Goal: Information Seeking & Learning: Learn about a topic

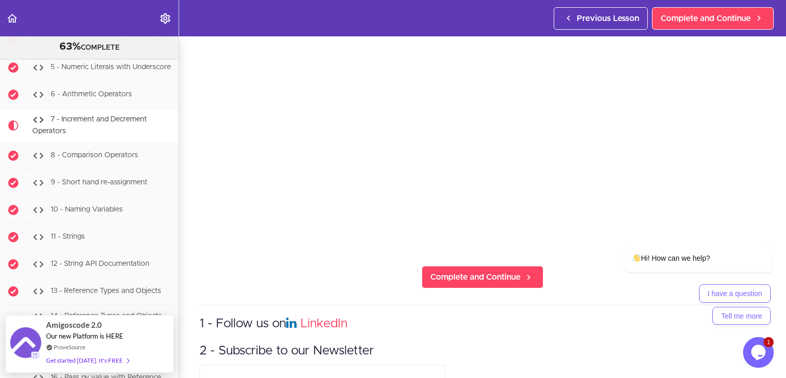
scroll to position [154, 0]
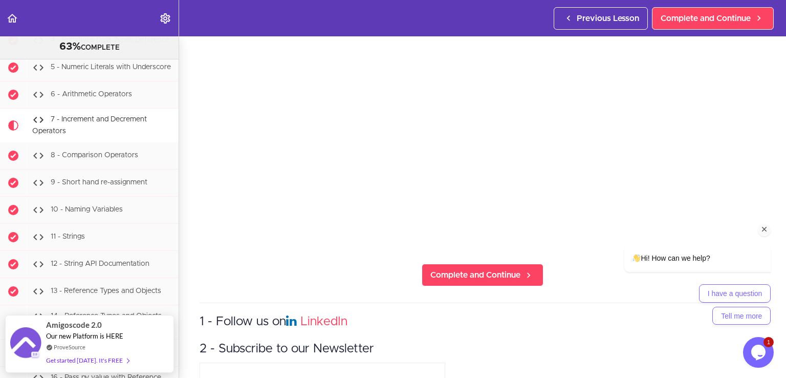
click at [764, 228] on icon "Chat attention grabber" at bounding box center [764, 229] width 9 height 9
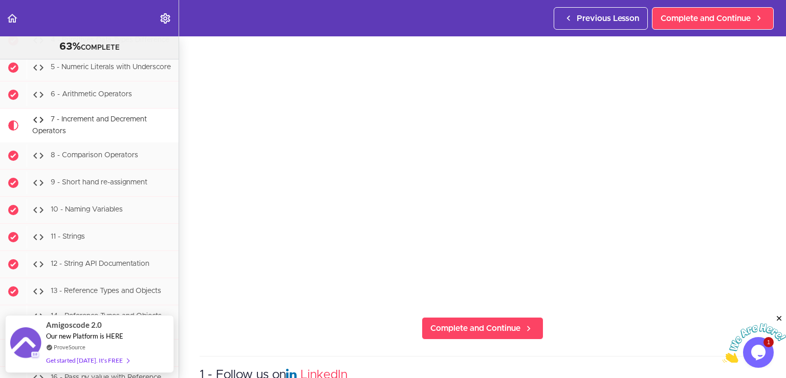
scroll to position [102, 0]
click at [587, 328] on section "Java Master Class 63% COMPLETE Course Intro 1 - Intro 2 - Practice Practice Pra…" at bounding box center [393, 206] width 786 height 341
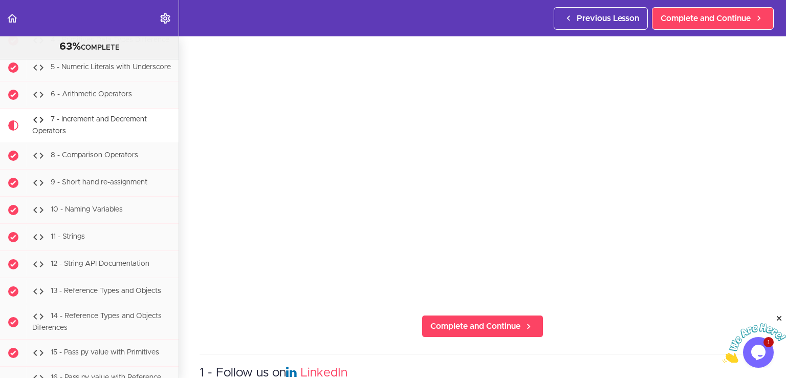
click at [596, 318] on section "Java Master Class 63% COMPLETE Course Intro 1 - Intro 2 - Practice Practice Pra…" at bounding box center [393, 206] width 786 height 341
click at [446, 315] on link "Complete and Continue" at bounding box center [483, 326] width 122 height 23
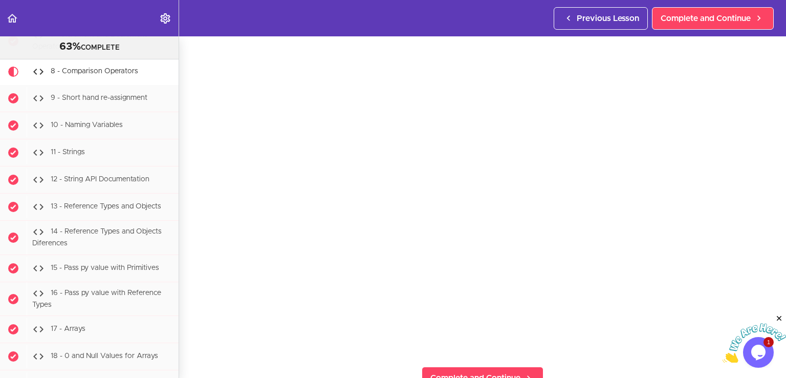
scroll to position [51, 0]
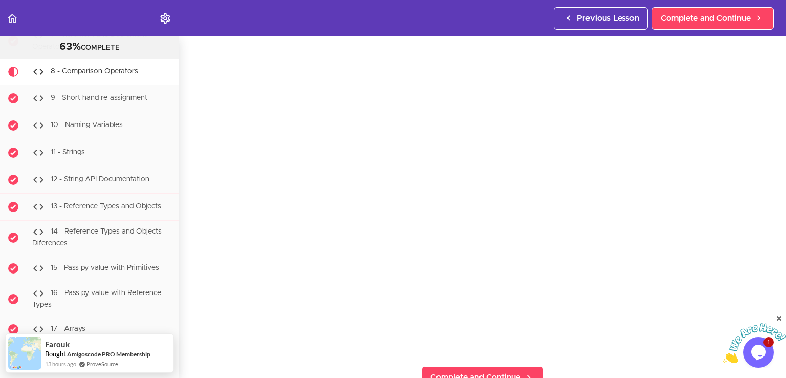
drag, startPoint x: 780, startPoint y: 318, endPoint x: 1476, endPoint y: 642, distance: 767.4
click at [780, 318] on icon "Close" at bounding box center [779, 318] width 9 height 9
click at [315, 348] on section "Java Master Class 63% COMPLETE Course Intro 1 - Intro 2 - Practice Practice Pra…" at bounding box center [393, 206] width 786 height 341
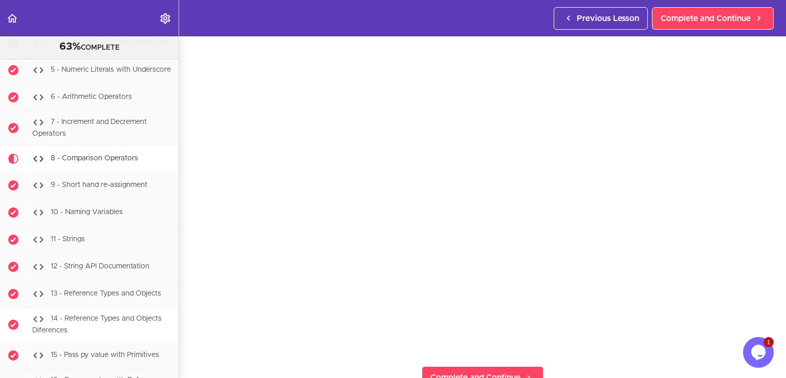
scroll to position [1023, 0]
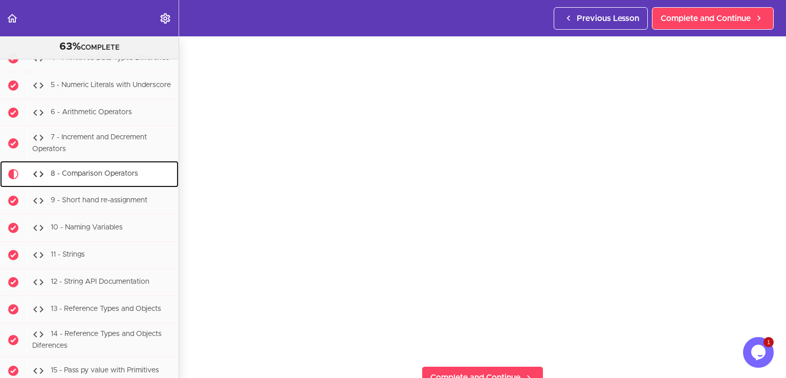
click at [102, 182] on div "8 - Comparison Operators" at bounding box center [103, 174] width 152 height 23
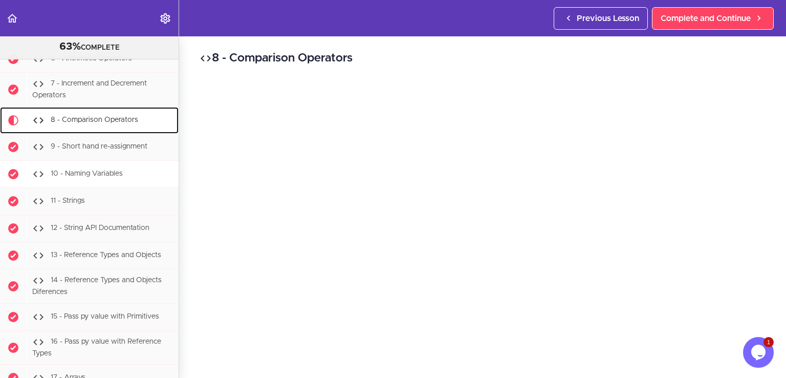
scroll to position [1075, 0]
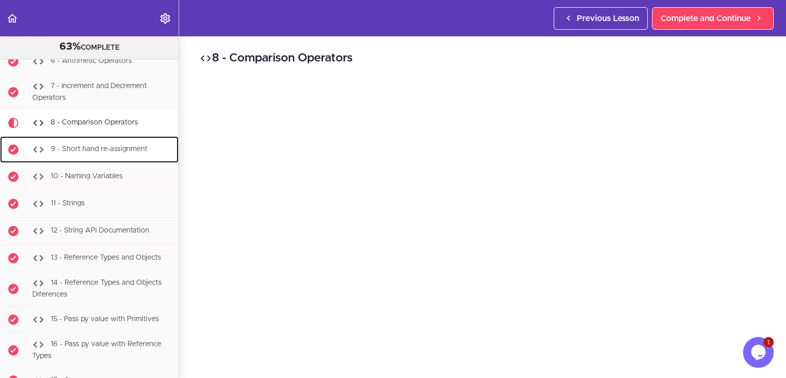
click at [106, 161] on div "9 - Short hand re-assignment" at bounding box center [103, 149] width 152 height 23
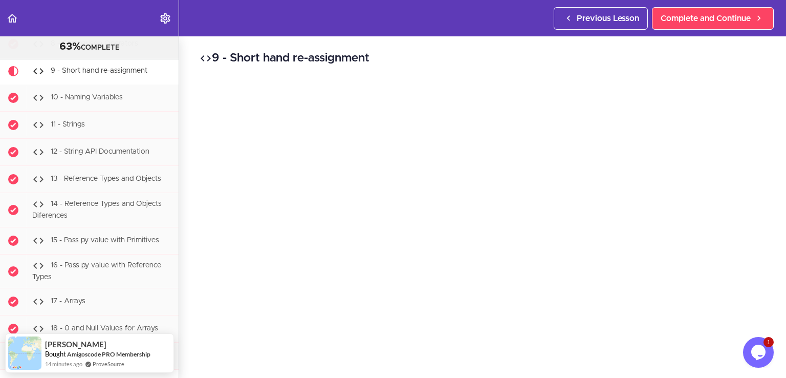
scroll to position [51, 0]
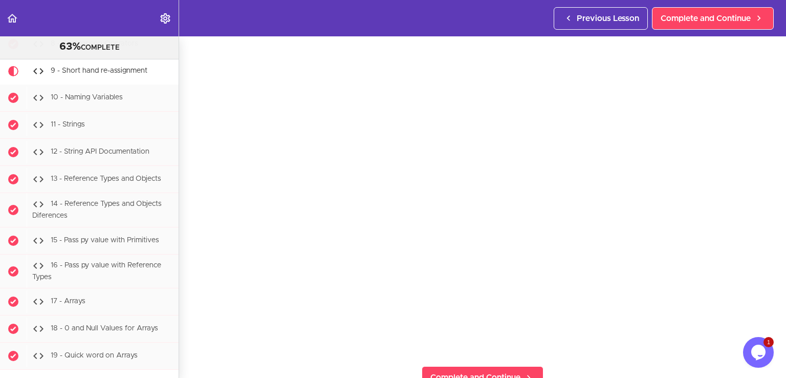
click at [309, 353] on section "Java Master Class 63% COMPLETE Course Intro 1 - Intro 2 - Practice Practice Pra…" at bounding box center [393, 206] width 786 height 341
click at [455, 366] on link "Complete and Continue" at bounding box center [483, 377] width 122 height 23
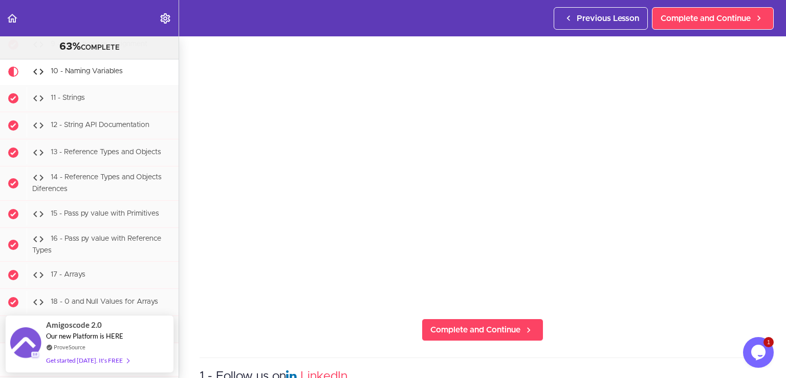
scroll to position [102, 0]
click at [603, 328] on section "Java Master Class 63% COMPLETE Course Intro 1 - Intro 2 - Practice Practice Pra…" at bounding box center [393, 206] width 786 height 341
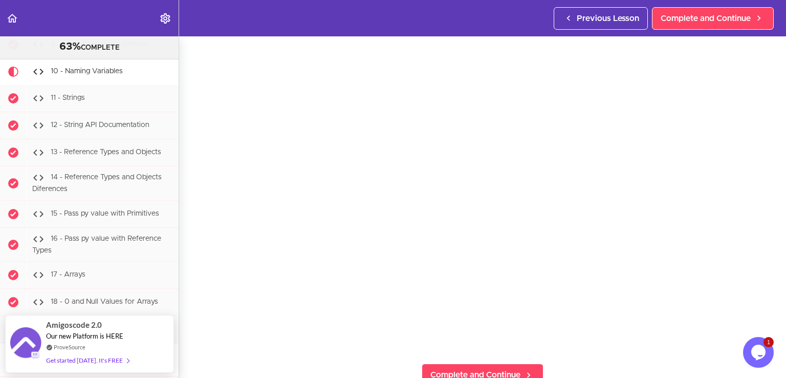
scroll to position [51, 0]
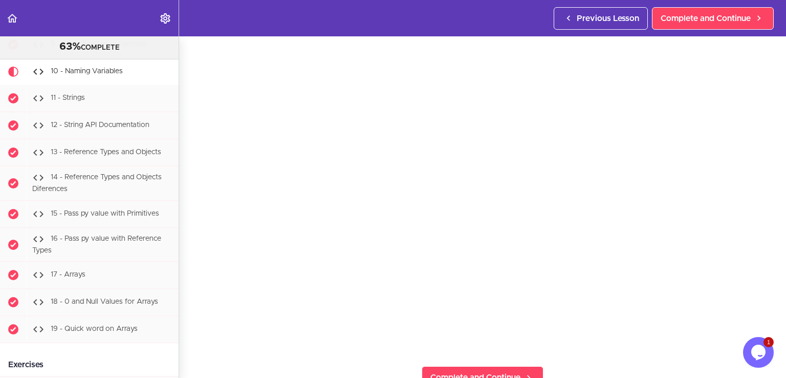
click at [398, 363] on section "Java Master Class 63% COMPLETE Course Intro 1 - Intro 2 - Practice Practice Pra…" at bounding box center [393, 206] width 786 height 341
click at [496, 366] on link "Complete and Continue" at bounding box center [483, 377] width 122 height 23
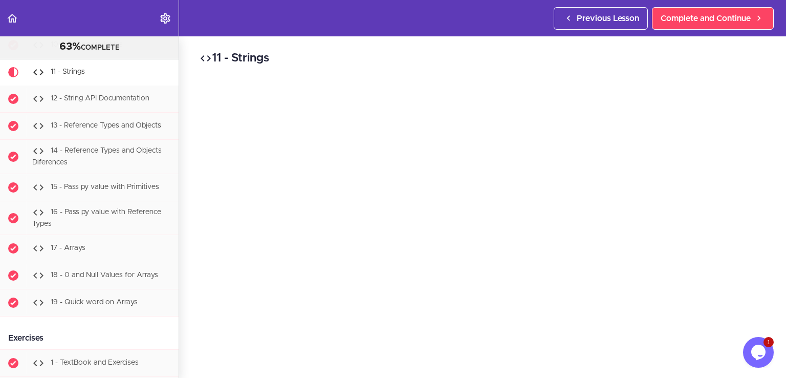
scroll to position [1207, 0]
